Goal: Task Accomplishment & Management: Use online tool/utility

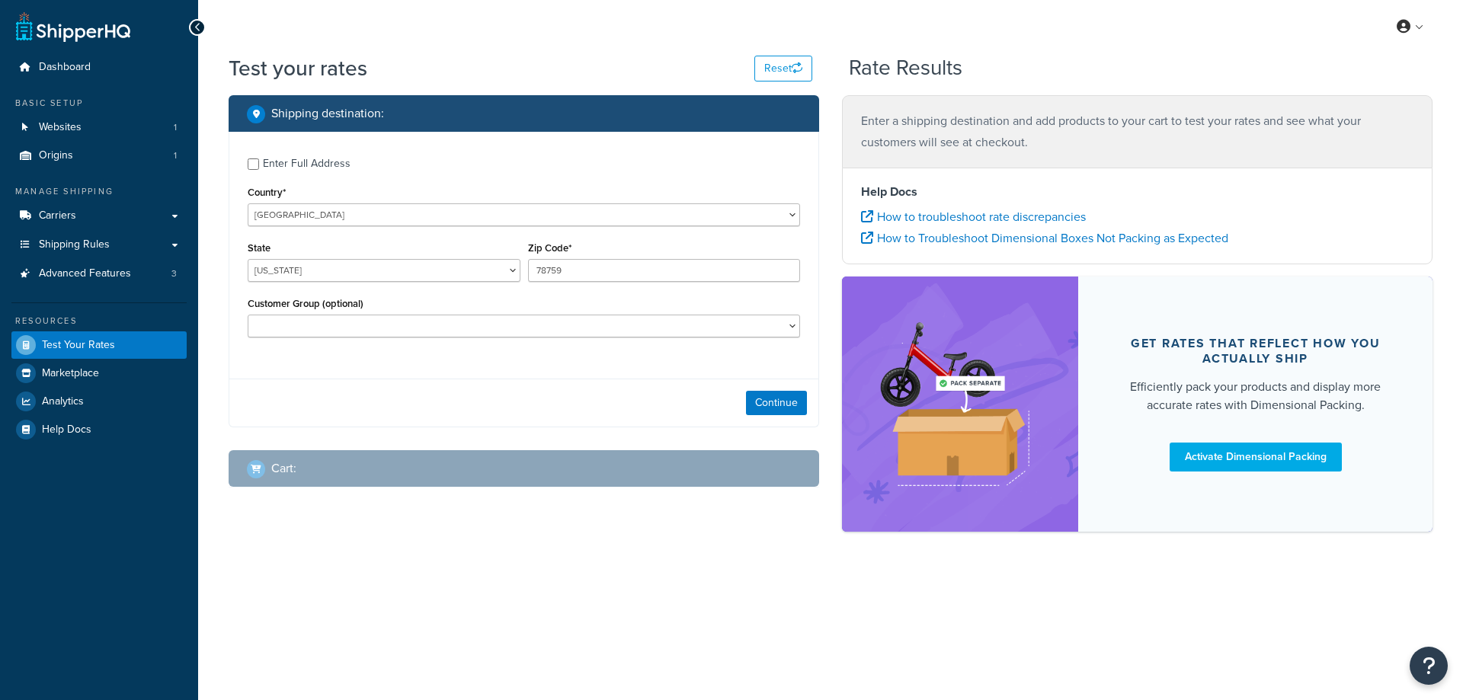
select select "[GEOGRAPHIC_DATA]"
click at [339, 213] on select "[GEOGRAPHIC_DATA] [GEOGRAPHIC_DATA] [GEOGRAPHIC_DATA] [GEOGRAPHIC_DATA] [GEOGRA…" at bounding box center [524, 215] width 553 height 23
select select "GB"
click at [248, 204] on select "[GEOGRAPHIC_DATA] [GEOGRAPHIC_DATA] [GEOGRAPHIC_DATA] [GEOGRAPHIC_DATA] [GEOGRA…" at bounding box center [524, 215] width 553 height 23
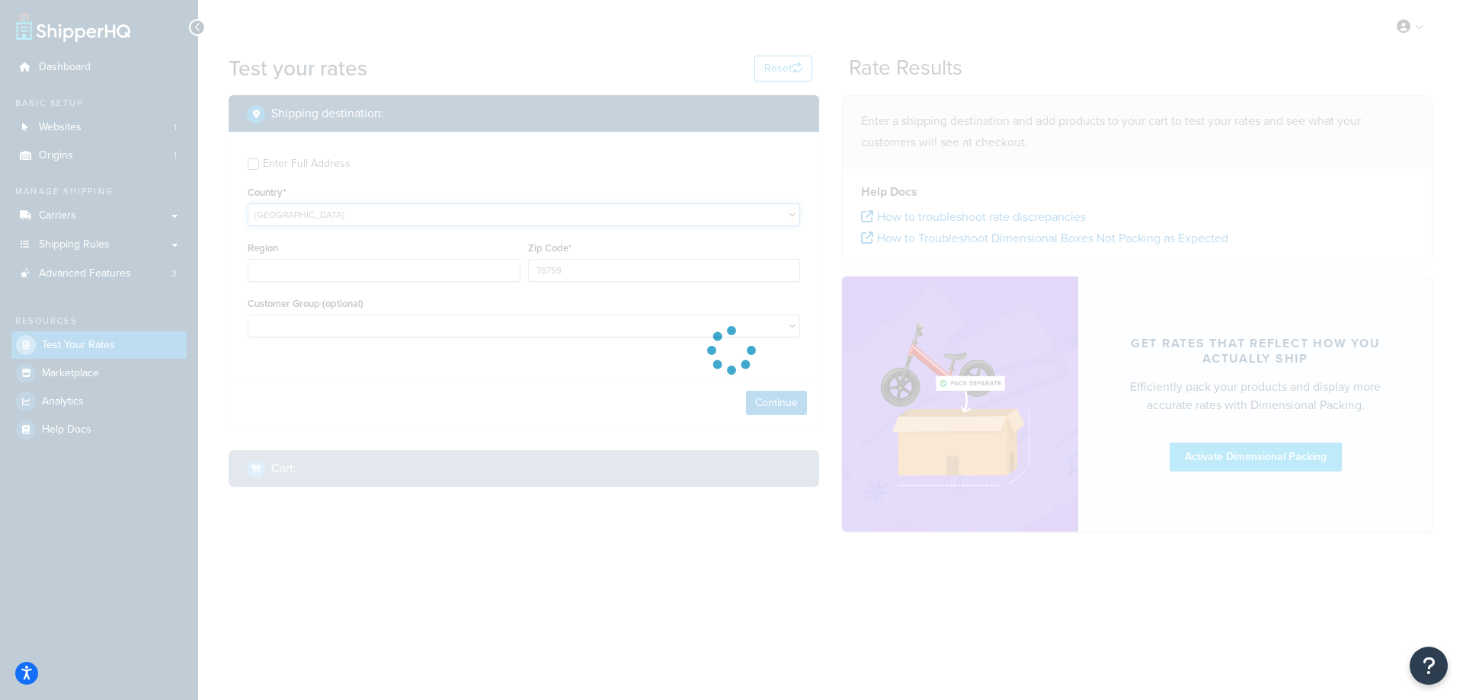
type input "[GEOGRAPHIC_DATA]"
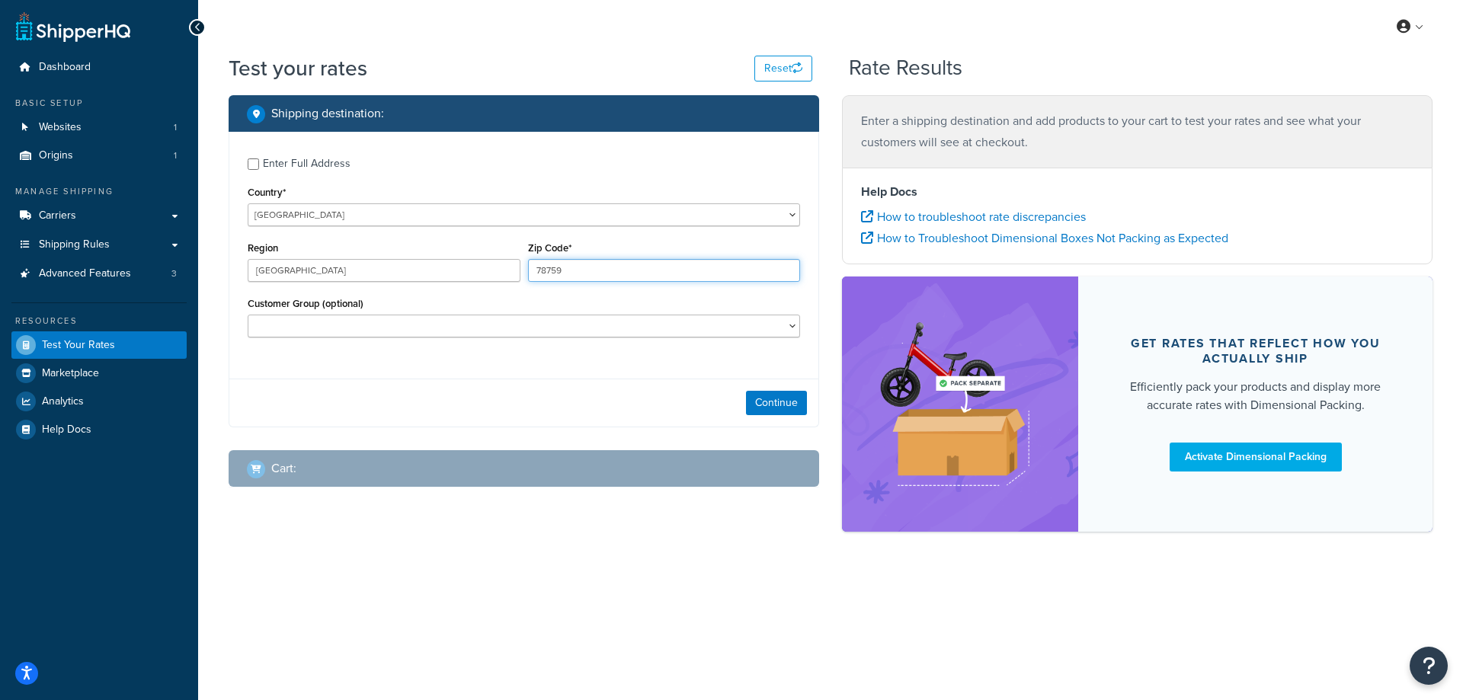
click at [598, 270] on input "78759" at bounding box center [664, 270] width 273 height 23
type input "tr27 5jr"
drag, startPoint x: 797, startPoint y: 401, endPoint x: 780, endPoint y: 393, distance: 18.1
click at [796, 401] on button "Continue" at bounding box center [776, 403] width 61 height 24
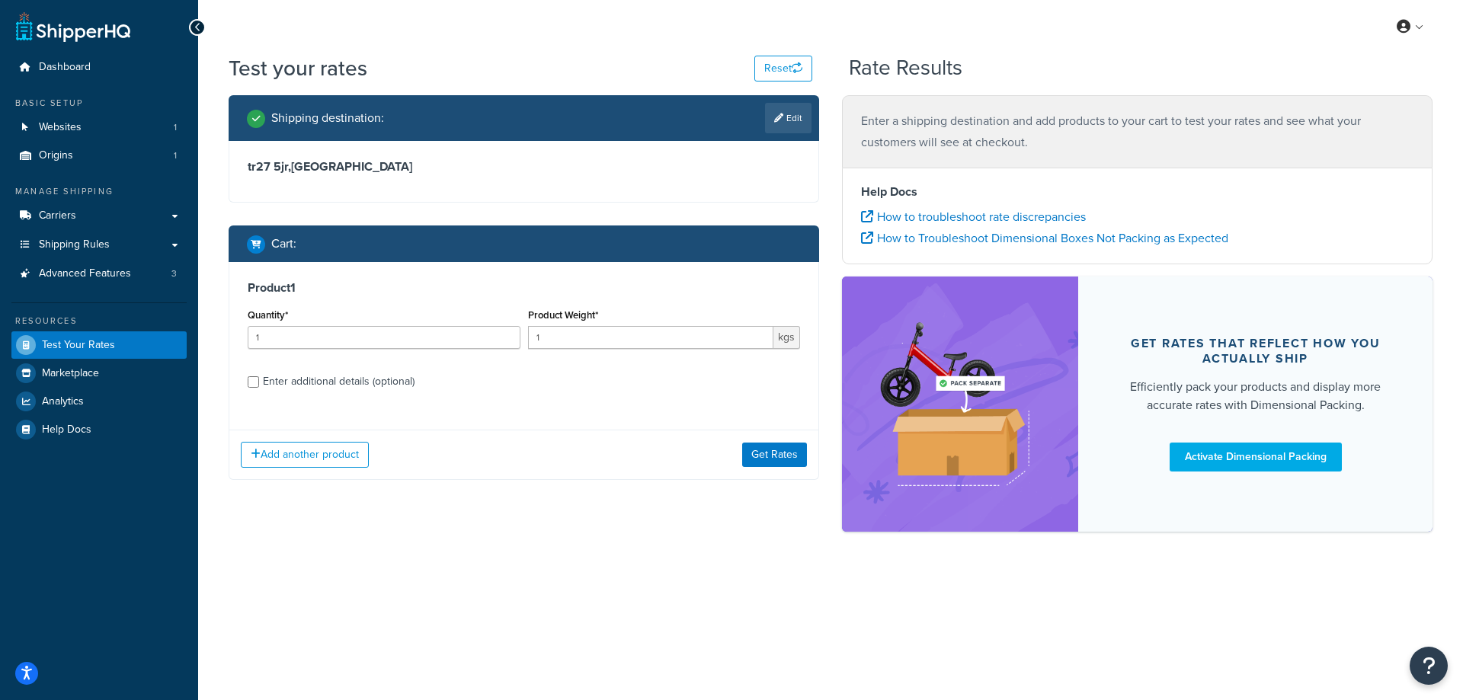
click at [347, 383] on div "Enter additional details (optional)" at bounding box center [339, 381] width 152 height 21
click at [259, 383] on input "Enter additional details (optional)" at bounding box center [253, 382] width 11 height 11
checkbox input "true"
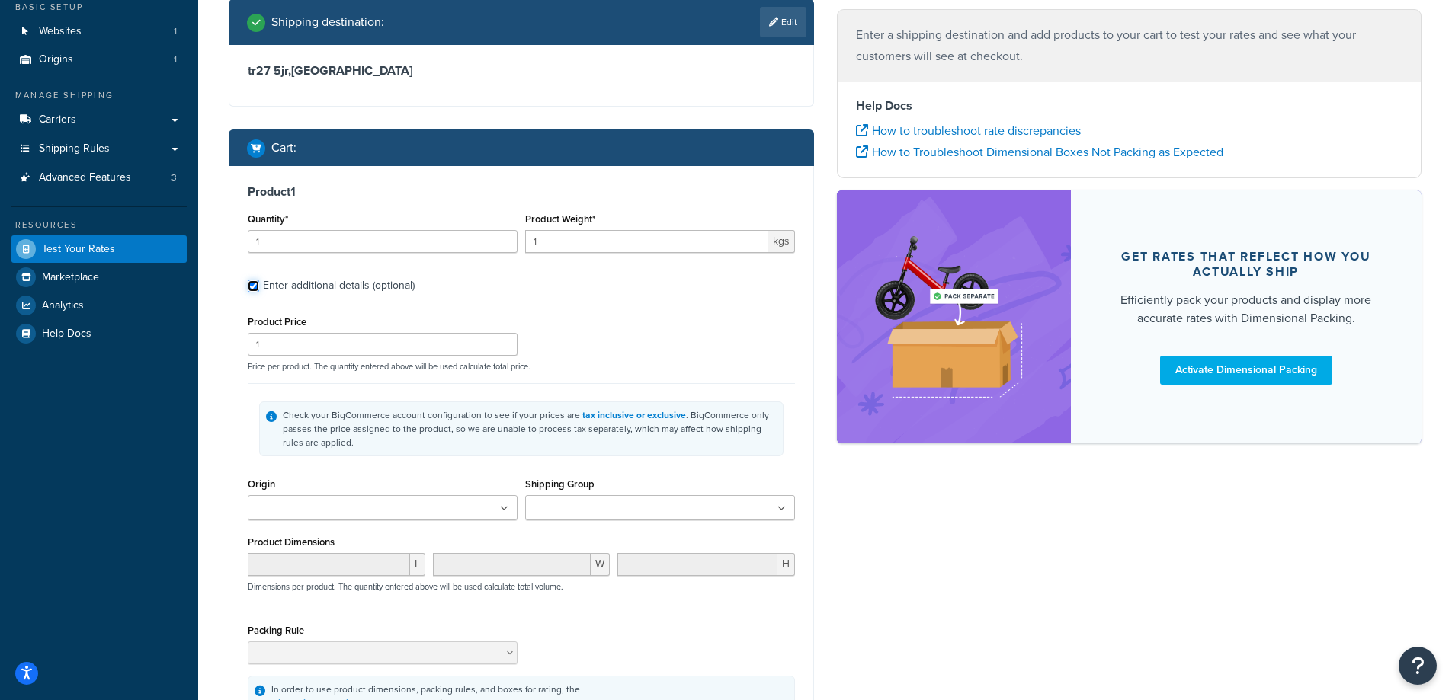
scroll to position [184, 0]
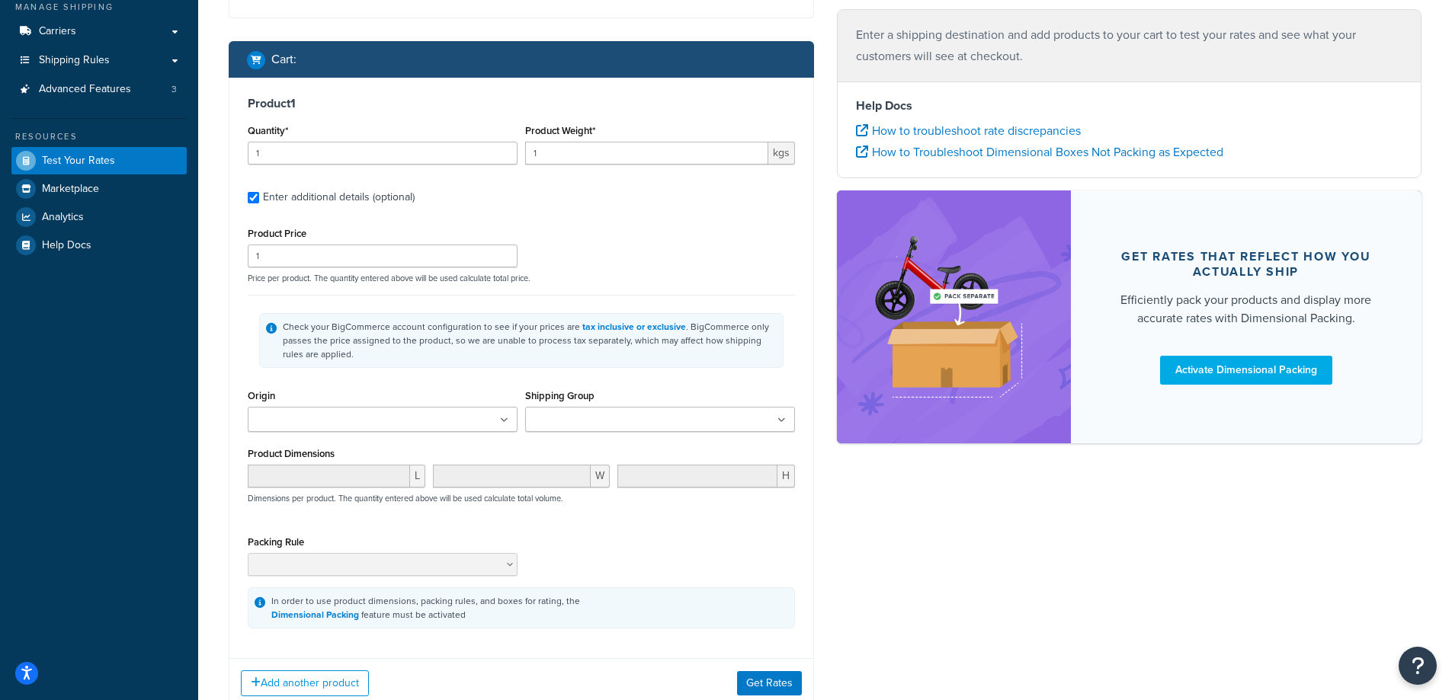
click at [584, 419] on input "Shipping Group" at bounding box center [597, 420] width 135 height 17
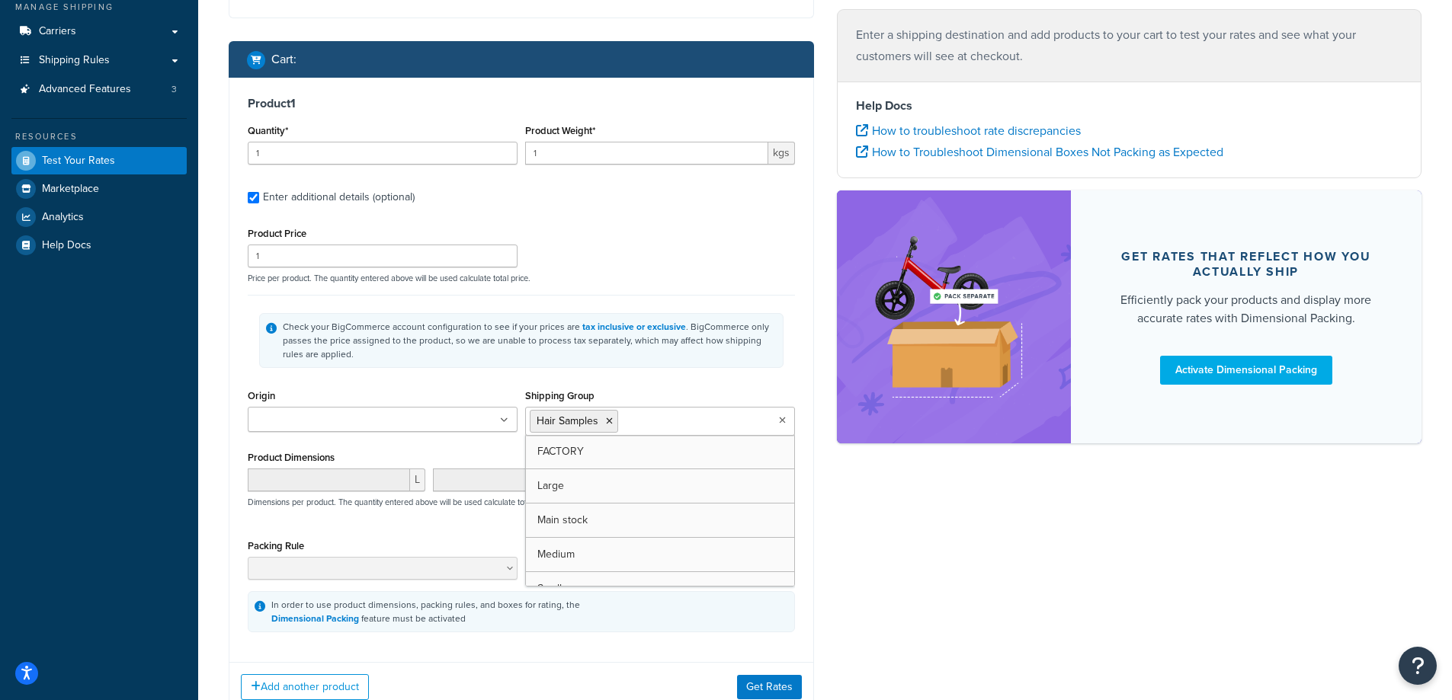
click at [707, 369] on div "Check your BigCommerce account configuration to see if your prices are tax incl…" at bounding box center [521, 340] width 547 height 91
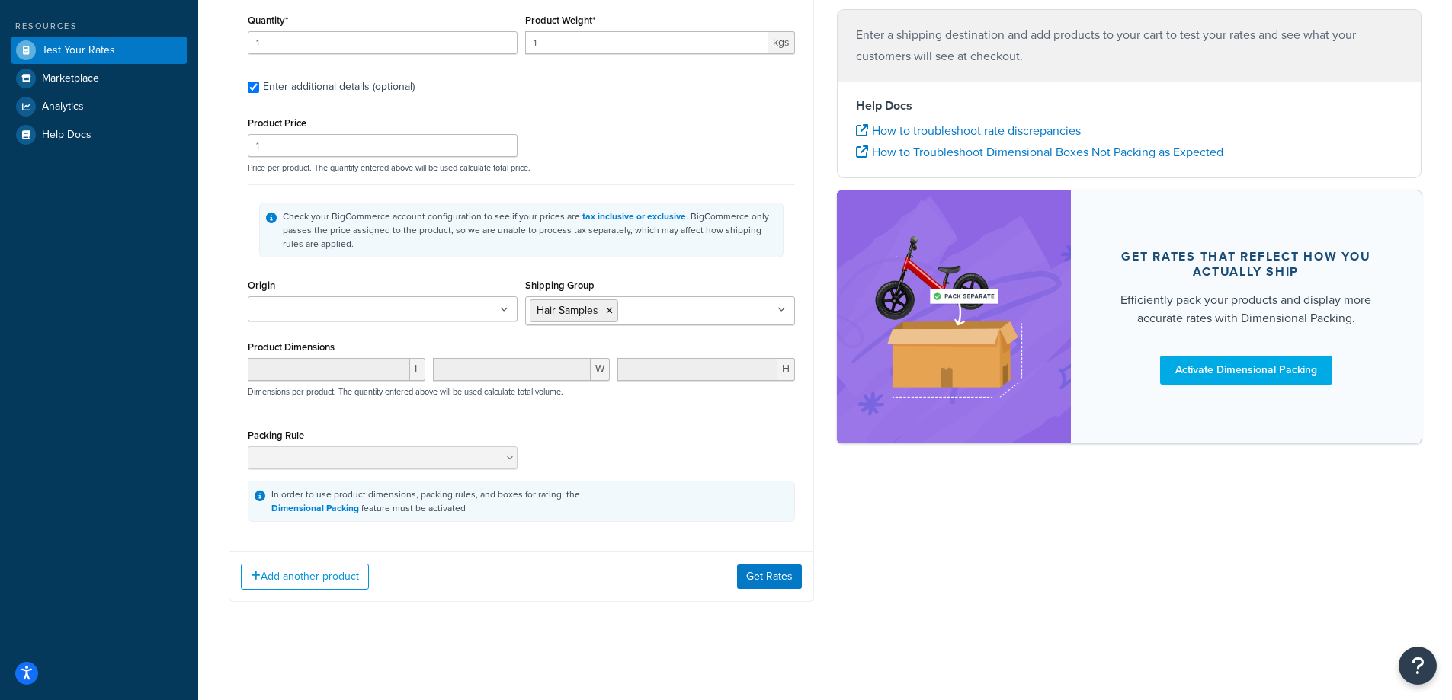
scroll to position [296, 0]
click at [333, 564] on button "Add another product" at bounding box center [305, 576] width 128 height 26
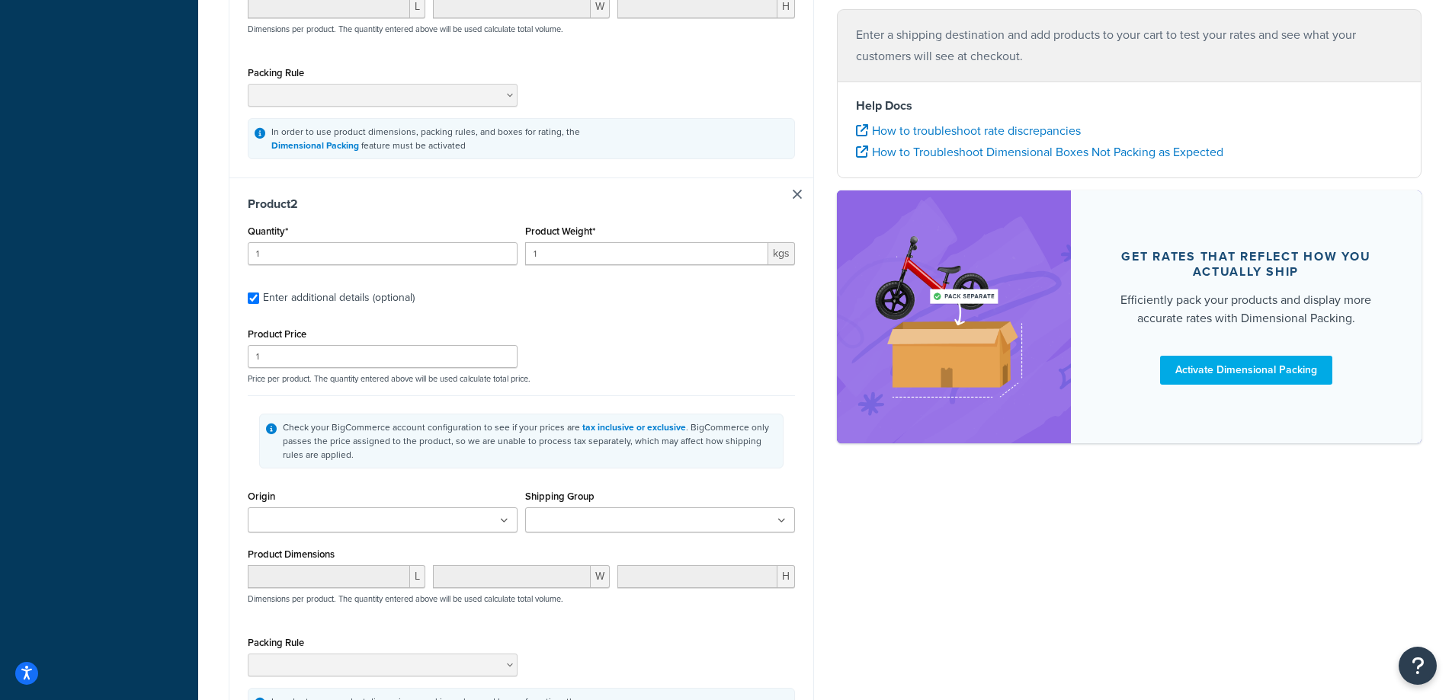
scroll to position [791, 0]
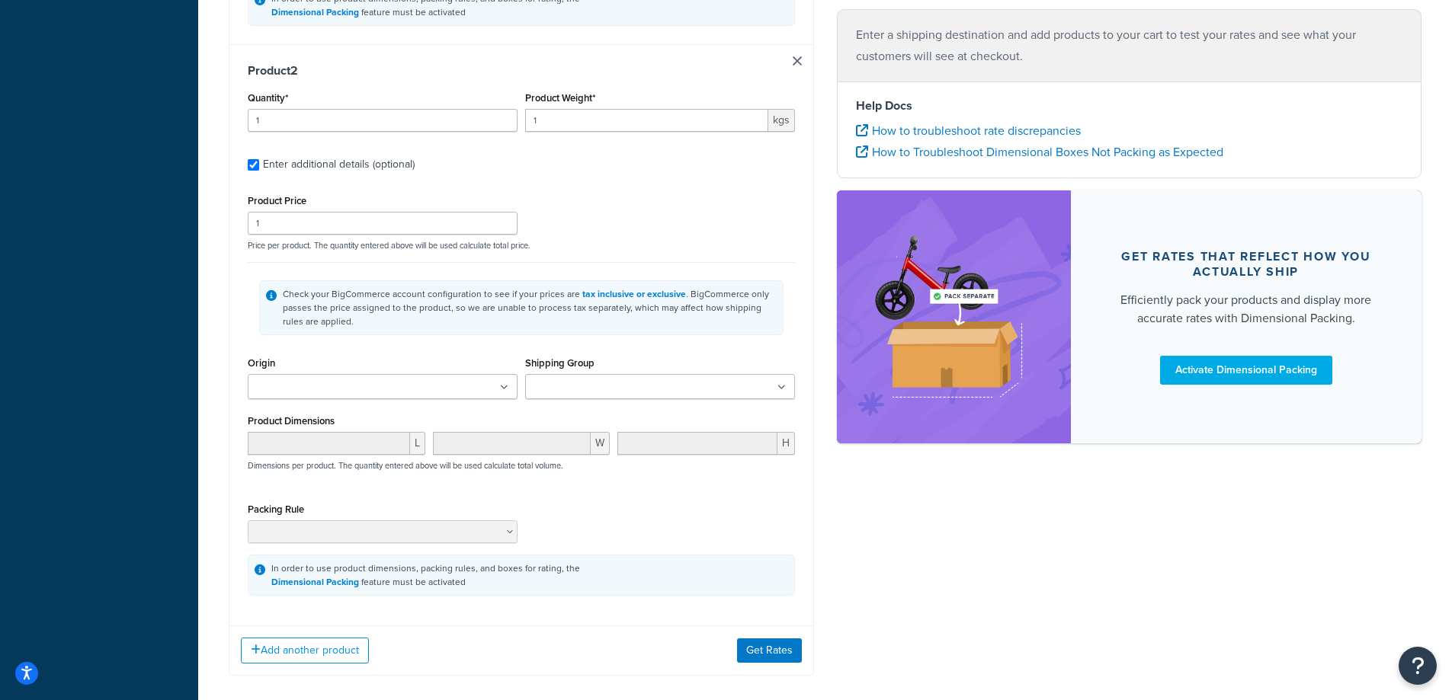
click at [634, 385] on input "Shipping Group" at bounding box center [597, 388] width 135 height 17
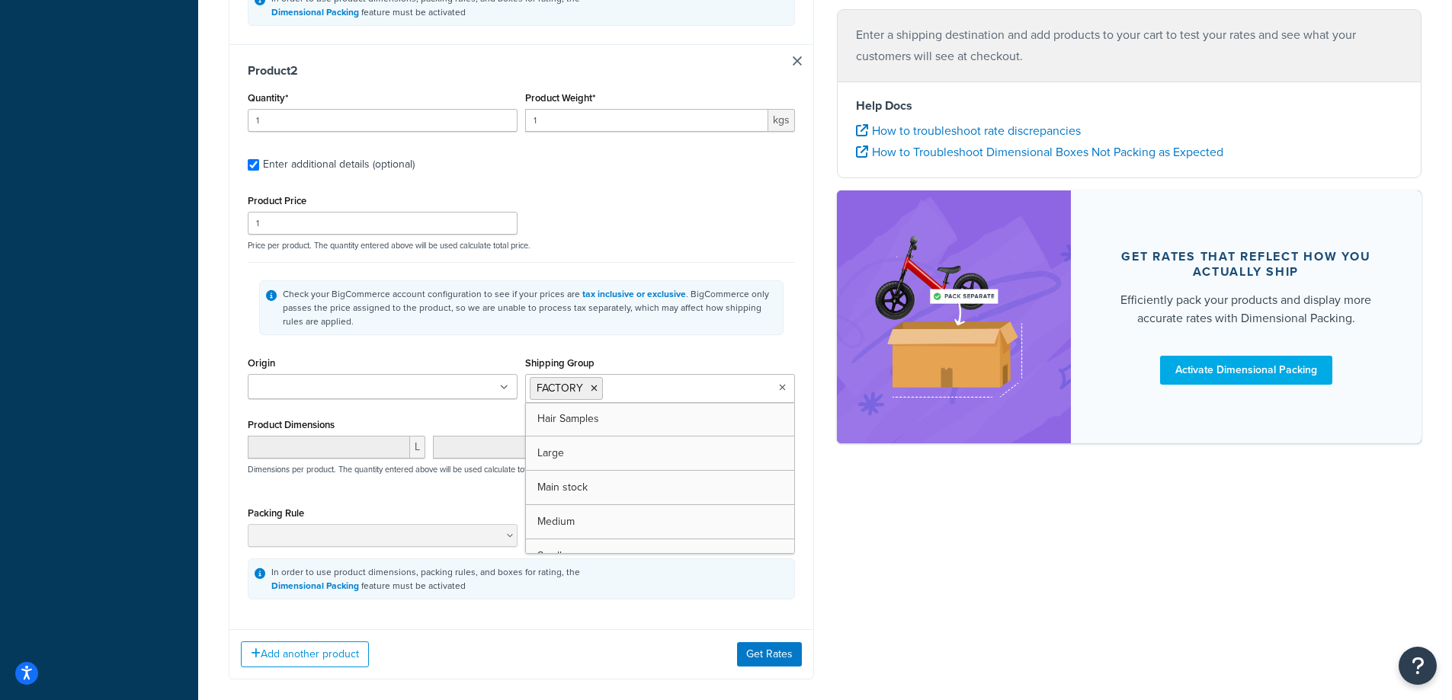
click at [776, 668] on div "Add another product Get Rates" at bounding box center [521, 655] width 584 height 50
click at [746, 652] on button "Get Rates" at bounding box center [769, 655] width 65 height 24
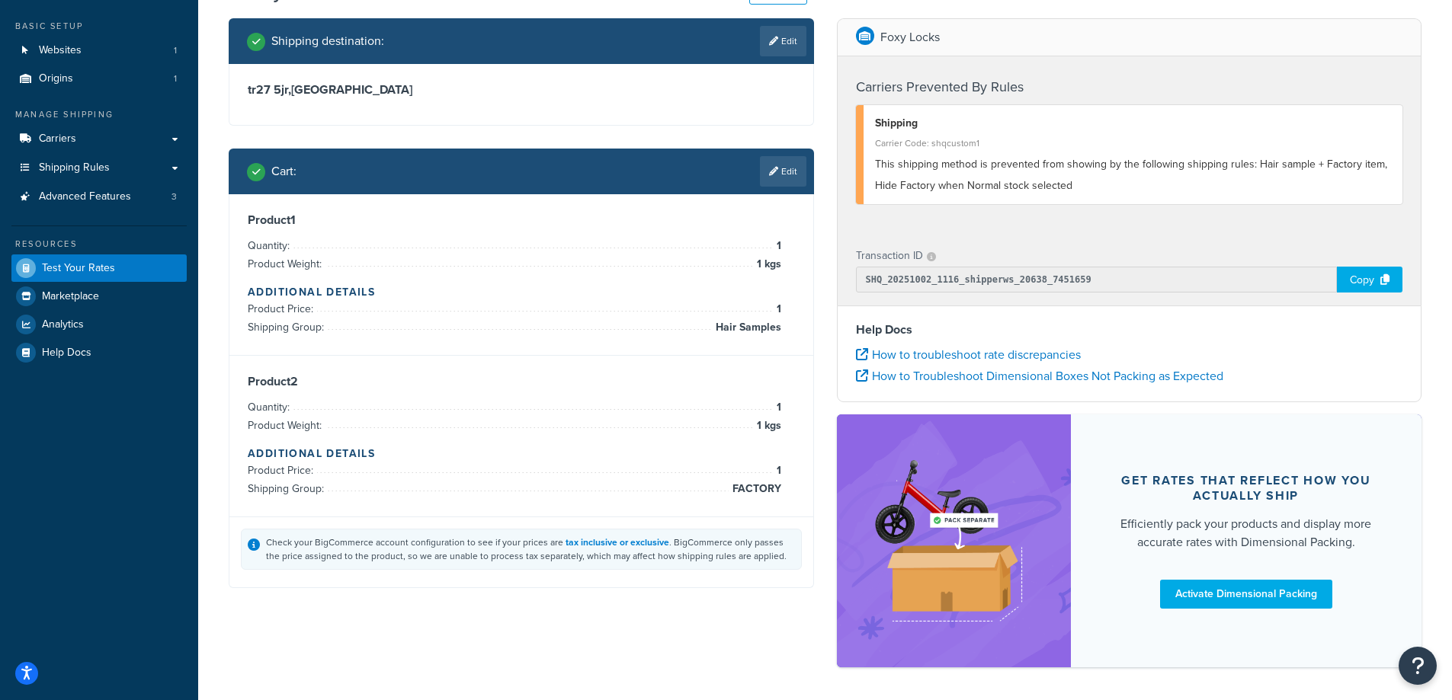
scroll to position [0, 0]
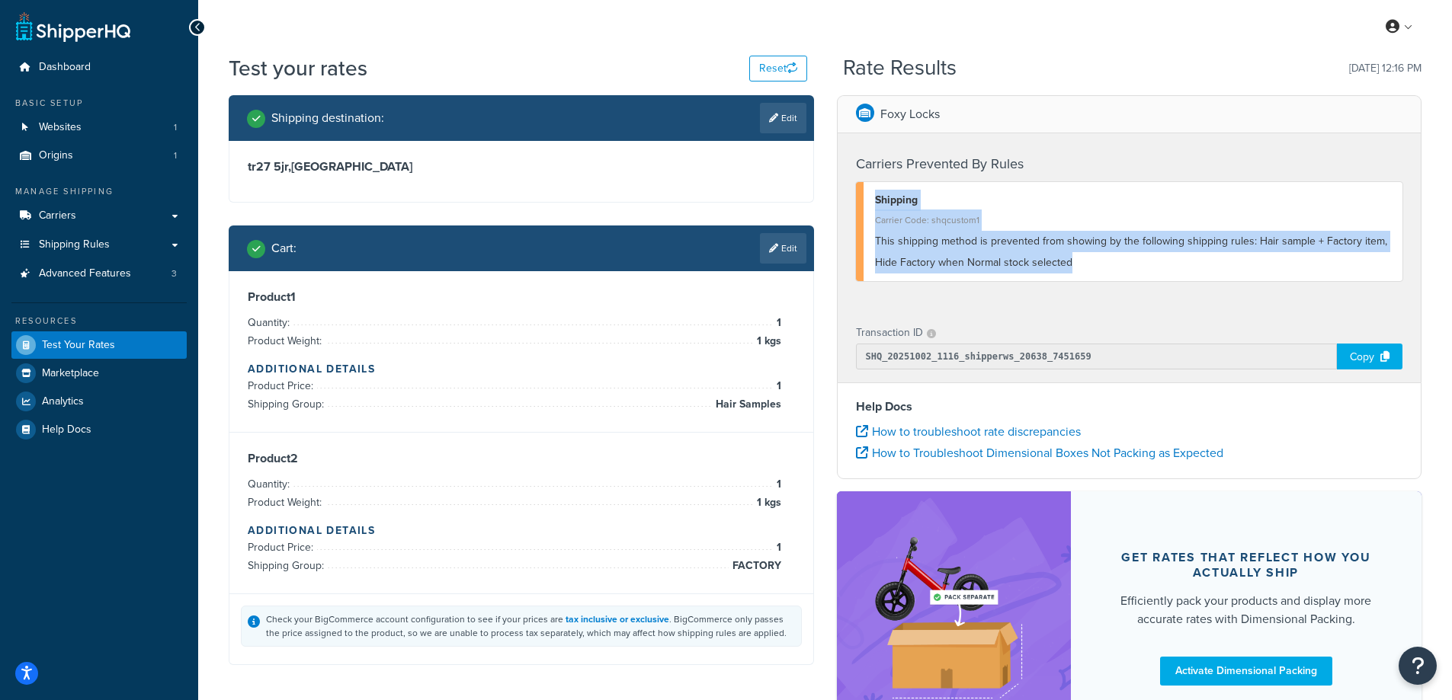
drag, startPoint x: 876, startPoint y: 199, endPoint x: 1075, endPoint y: 287, distance: 217.4
click at [1075, 287] on div "Carriers Prevented By Rules Shipping Carrier Code: shqcustom1 This shipping met…" at bounding box center [1130, 221] width 584 height 176
copy div "Shipping Carrier Code: shqcustom1 This shipping method is prevented from showin…"
click at [24, 672] on icon "Open accessiBe: accessibility options, statement and help" at bounding box center [27, 673] width 12 height 16
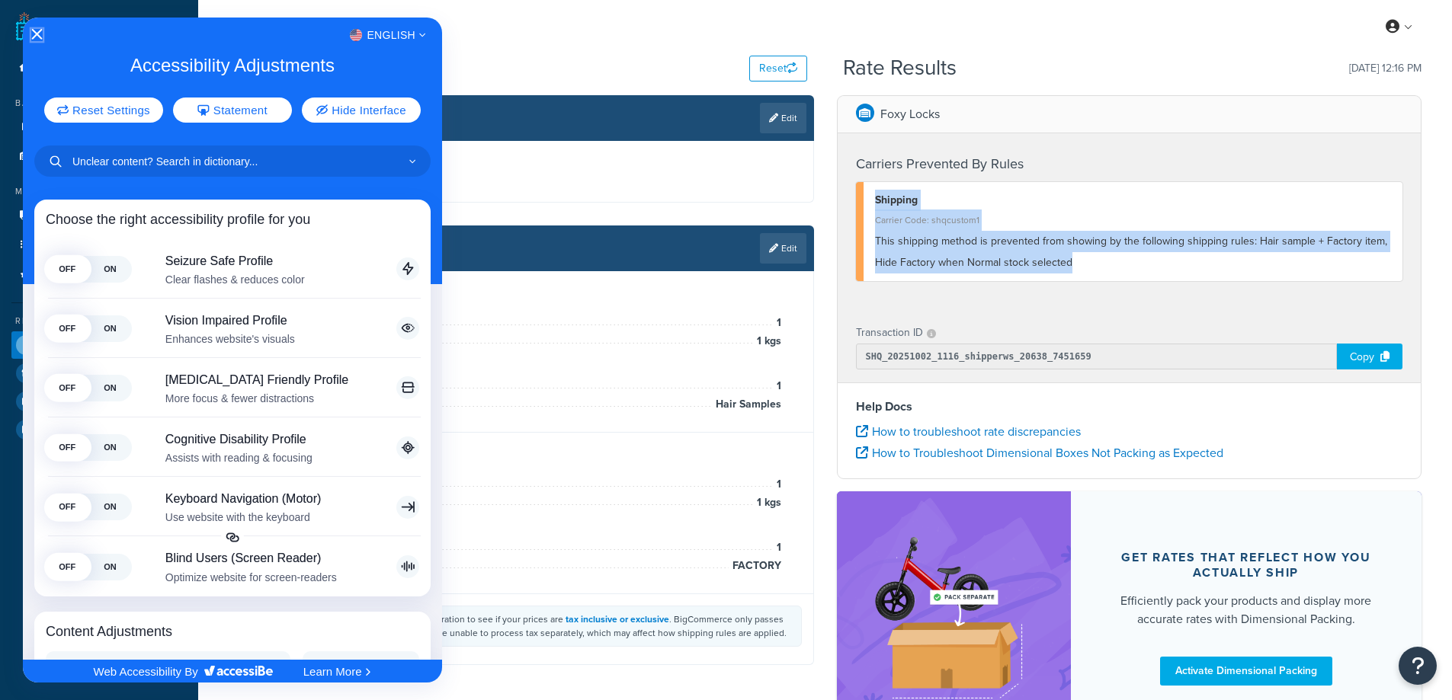
click at [38, 32] on icon "Close Accessibility Interface" at bounding box center [37, 34] width 11 height 11
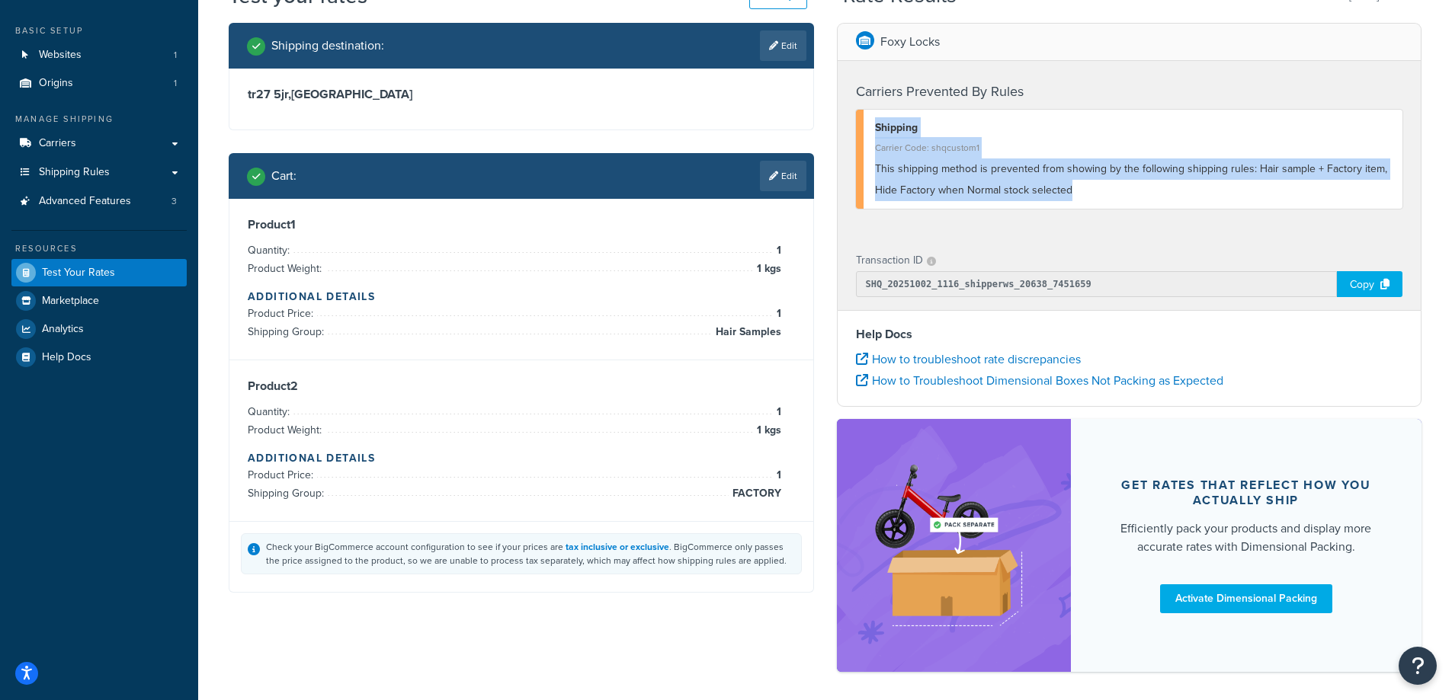
scroll to position [136, 0]
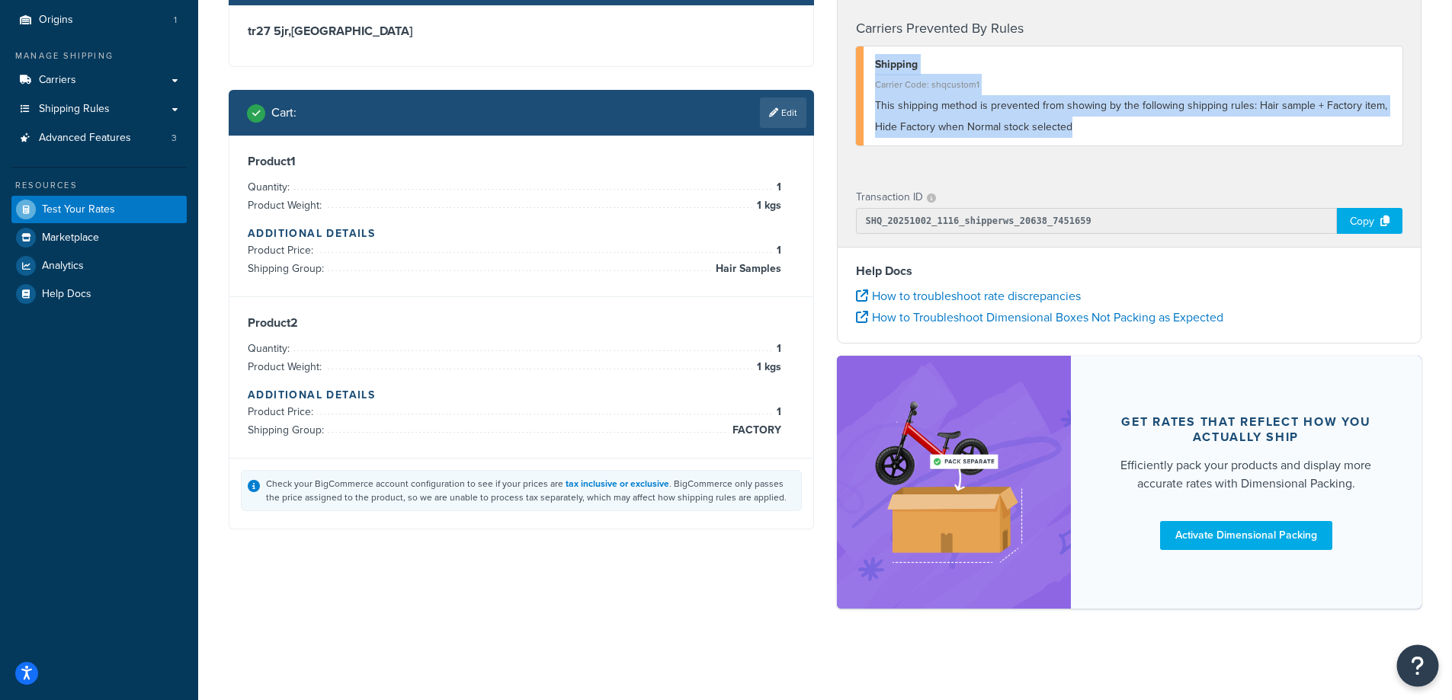
click at [1418, 668] on icon "Open Resource Center" at bounding box center [1418, 665] width 14 height 21
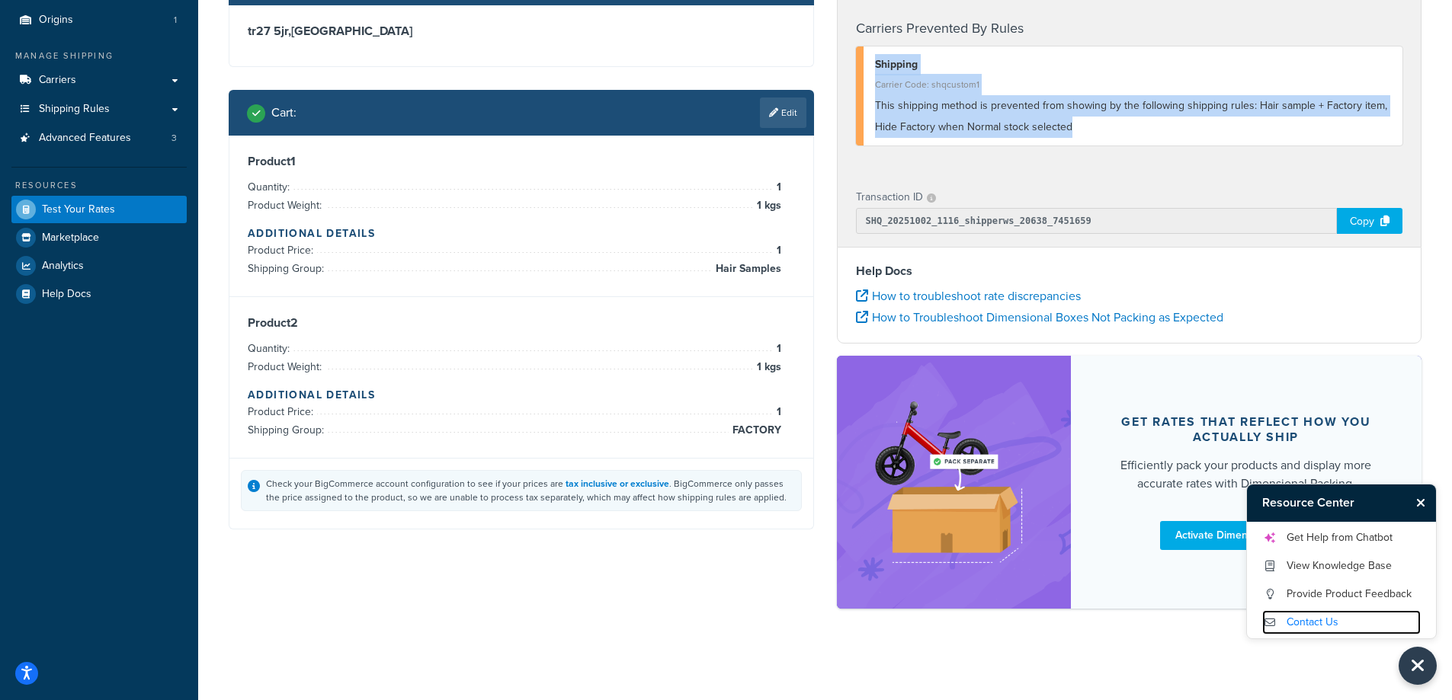
click at [1325, 623] on link "Contact Us" at bounding box center [1341, 623] width 159 height 24
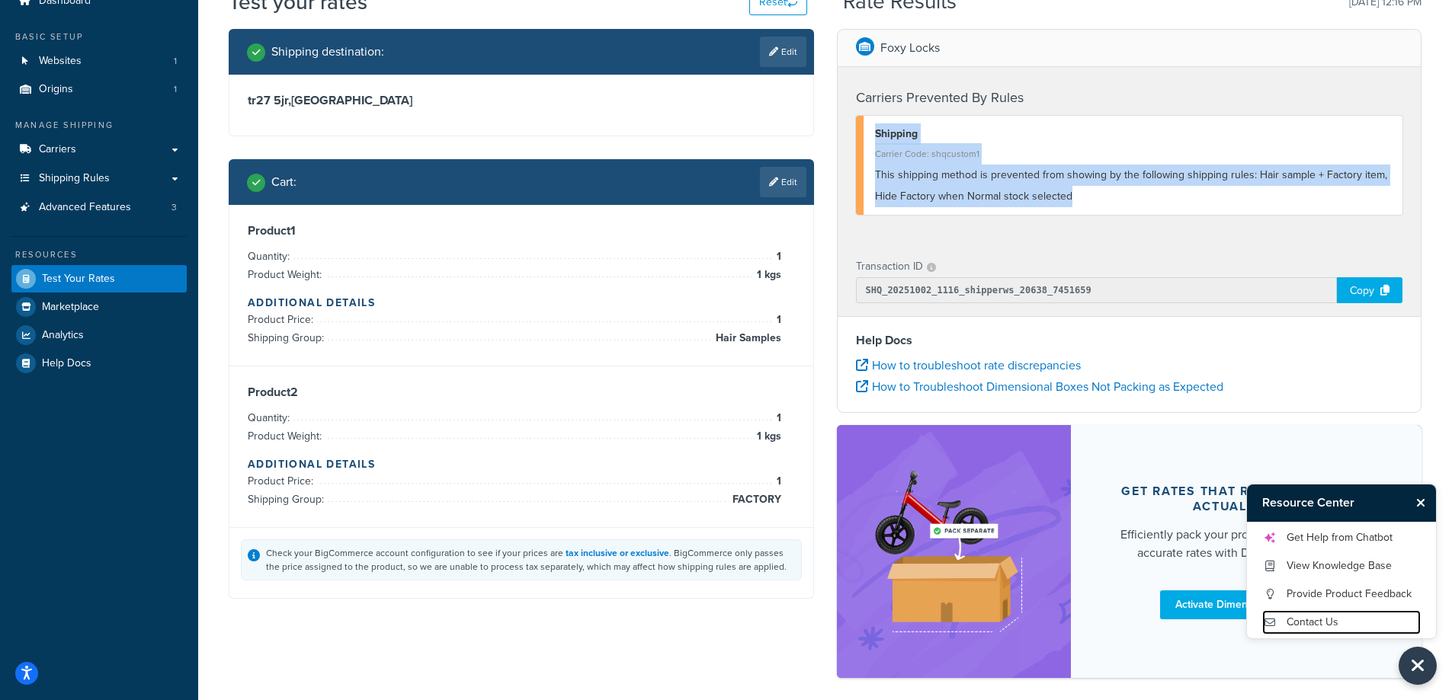
scroll to position [0, 0]
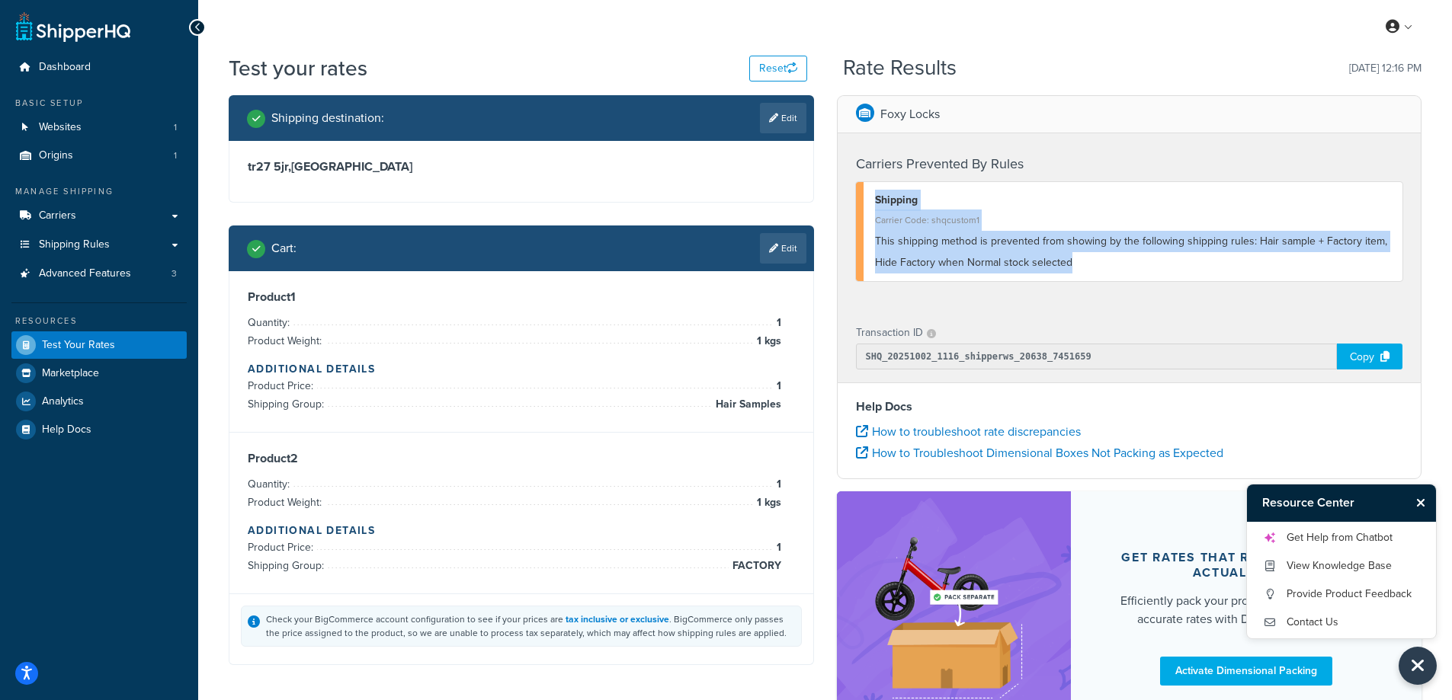
click at [1239, 267] on div "This shipping method is prevented from showing by the following shipping rules:…" at bounding box center [1133, 252] width 517 height 43
click at [1165, 250] on div "This shipping method is prevented from showing by the following shipping rules:…" at bounding box center [1133, 252] width 517 height 43
